Goal: Navigation & Orientation: Find specific page/section

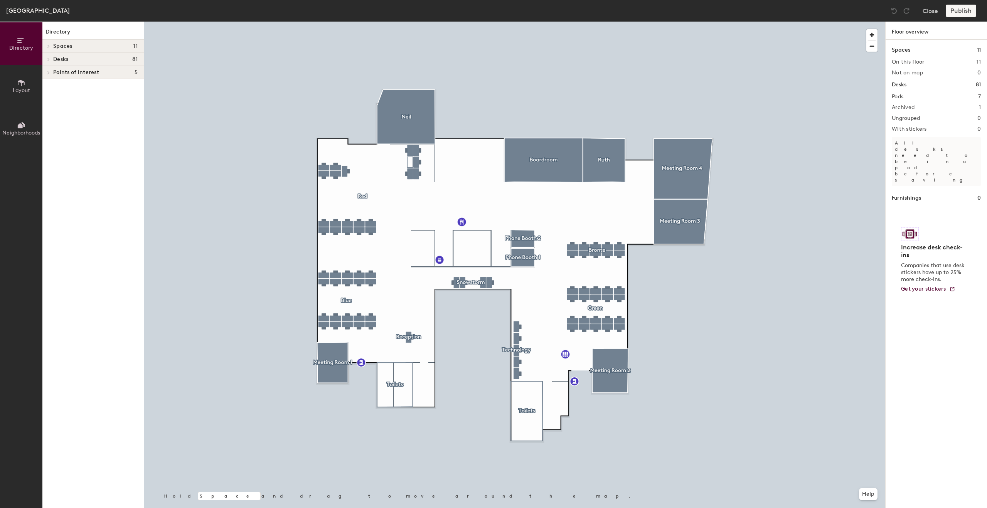
click at [583, 22] on div at bounding box center [514, 22] width 741 height 0
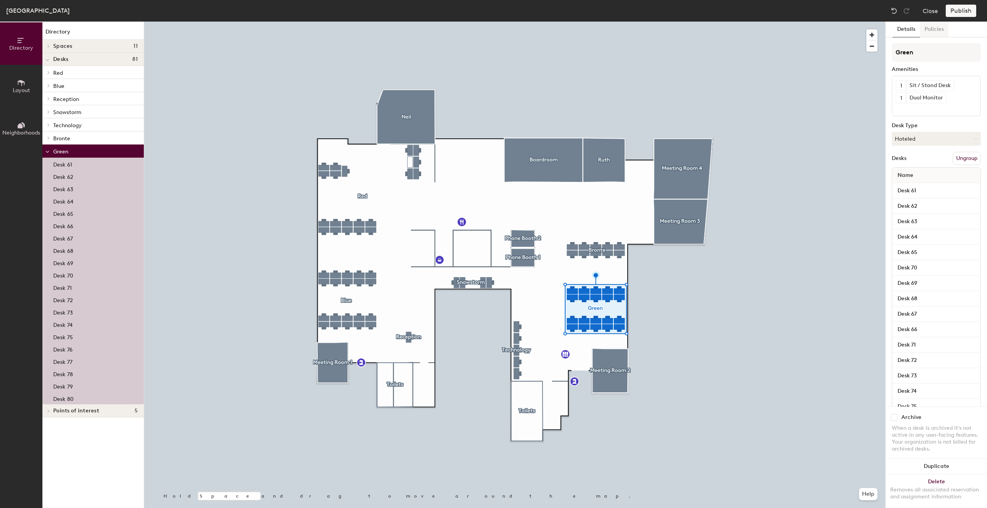
click at [940, 33] on button "Policies" at bounding box center [934, 30] width 29 height 16
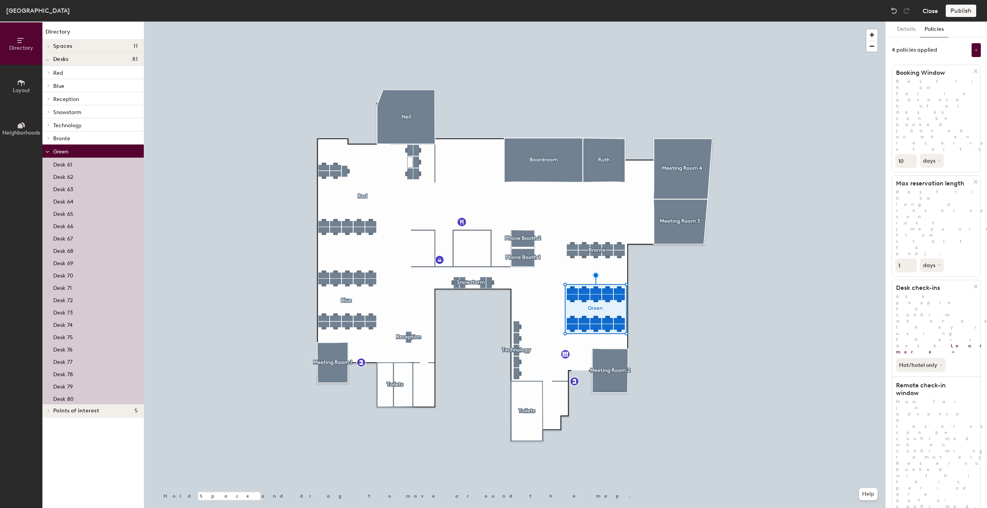
click at [927, 10] on button "Close" at bounding box center [930, 11] width 15 height 12
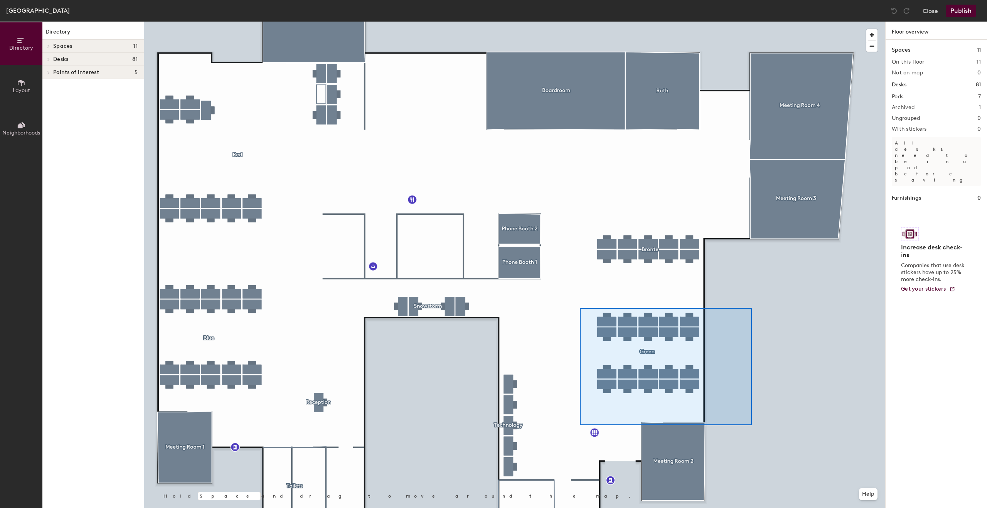
click at [713, 22] on div at bounding box center [514, 22] width 741 height 0
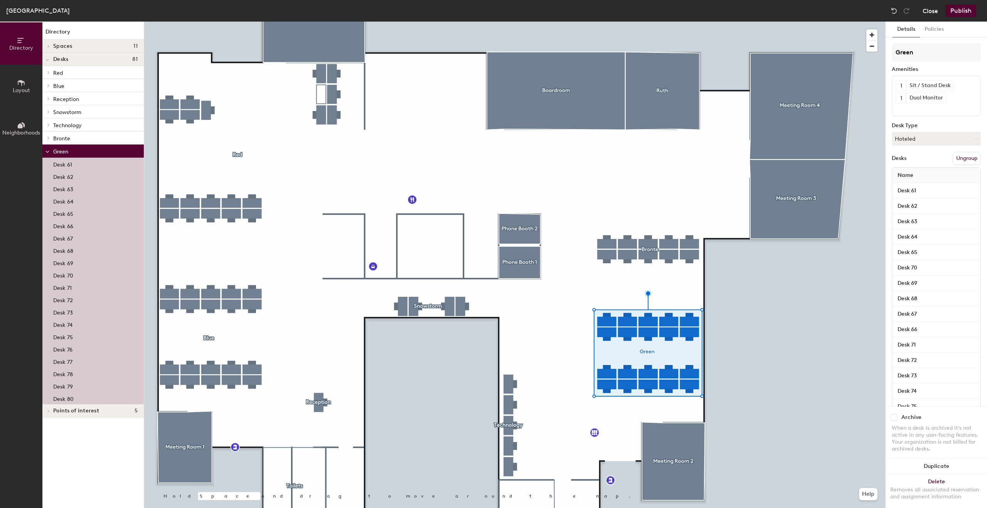
click at [927, 13] on button "Close" at bounding box center [930, 11] width 15 height 12
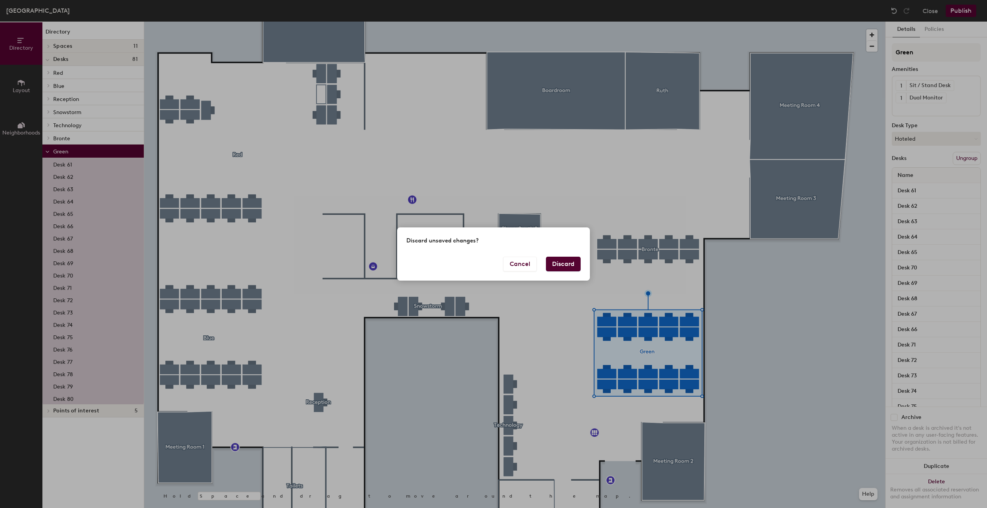
click at [568, 266] on button "Discard" at bounding box center [563, 264] width 35 height 15
